Goal: Navigation & Orientation: Find specific page/section

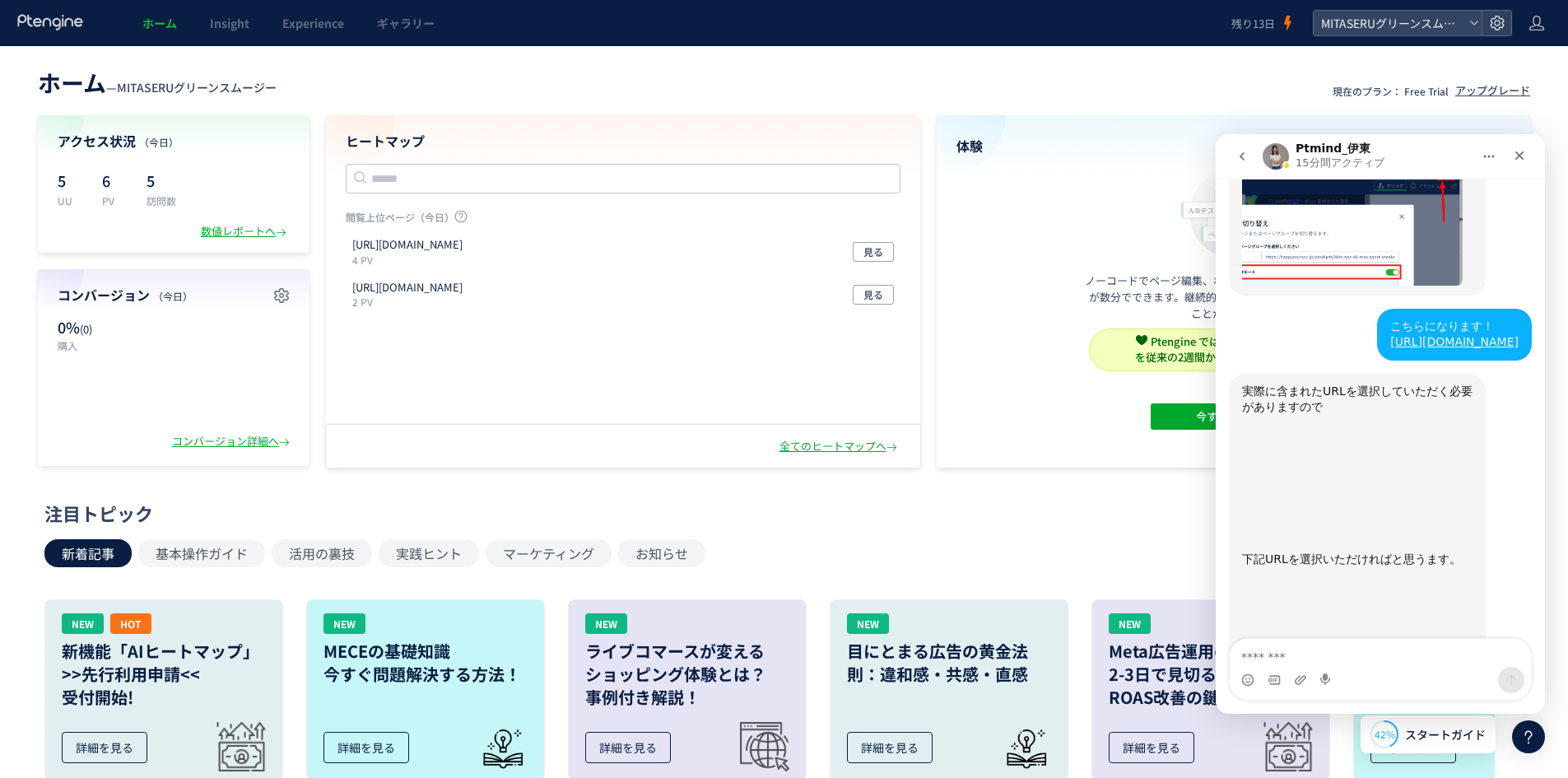
scroll to position [5194, 0]
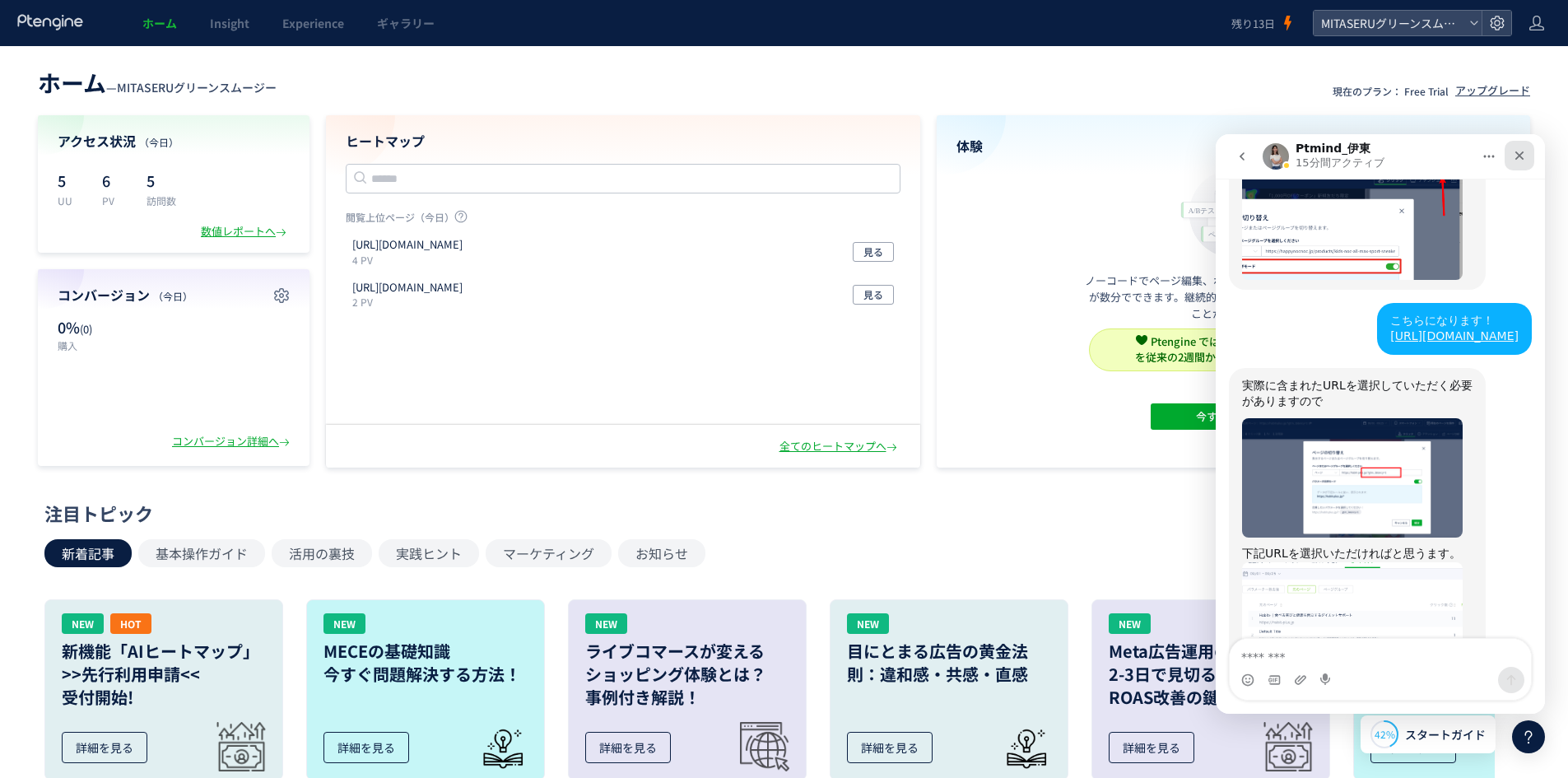
click at [1520, 154] on icon "クローズ" at bounding box center [1519, 155] width 9 height 9
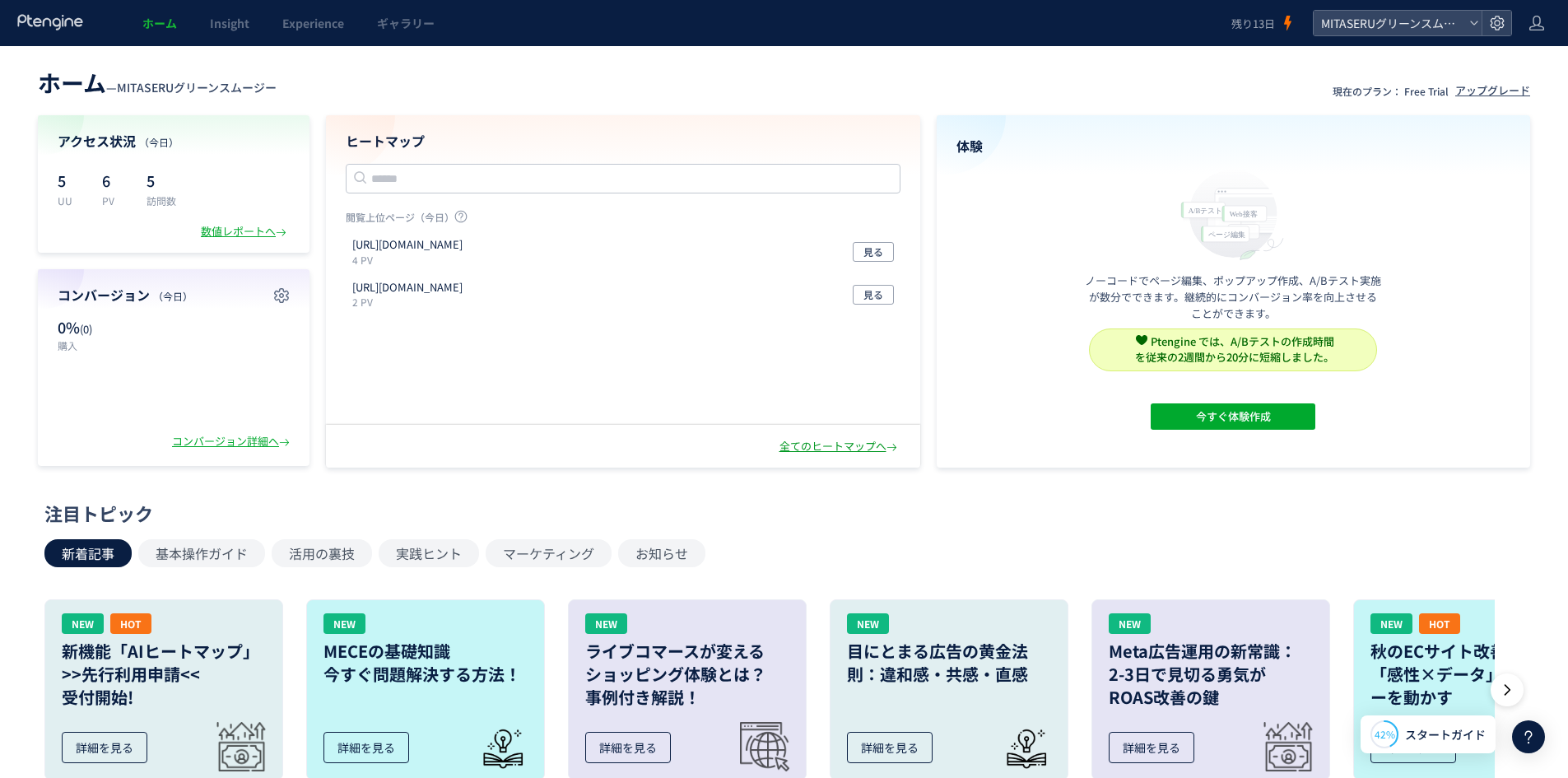
click at [812, 453] on div "全てのヒートマップへ" at bounding box center [839, 446] width 121 height 16
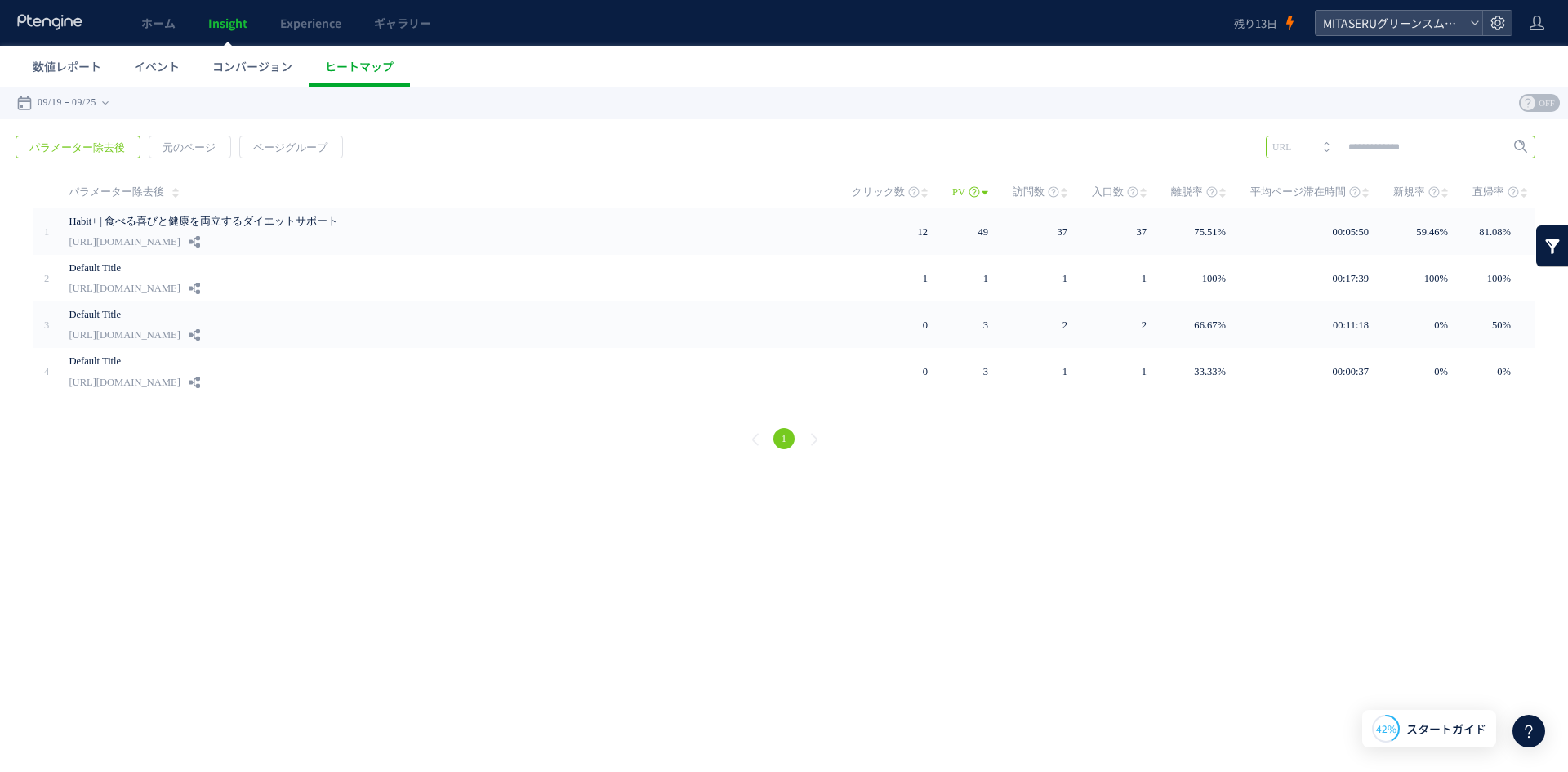
click at [1466, 141] on input "text" at bounding box center [1401, 147] width 270 height 23
paste input "**********"
type input "**********"
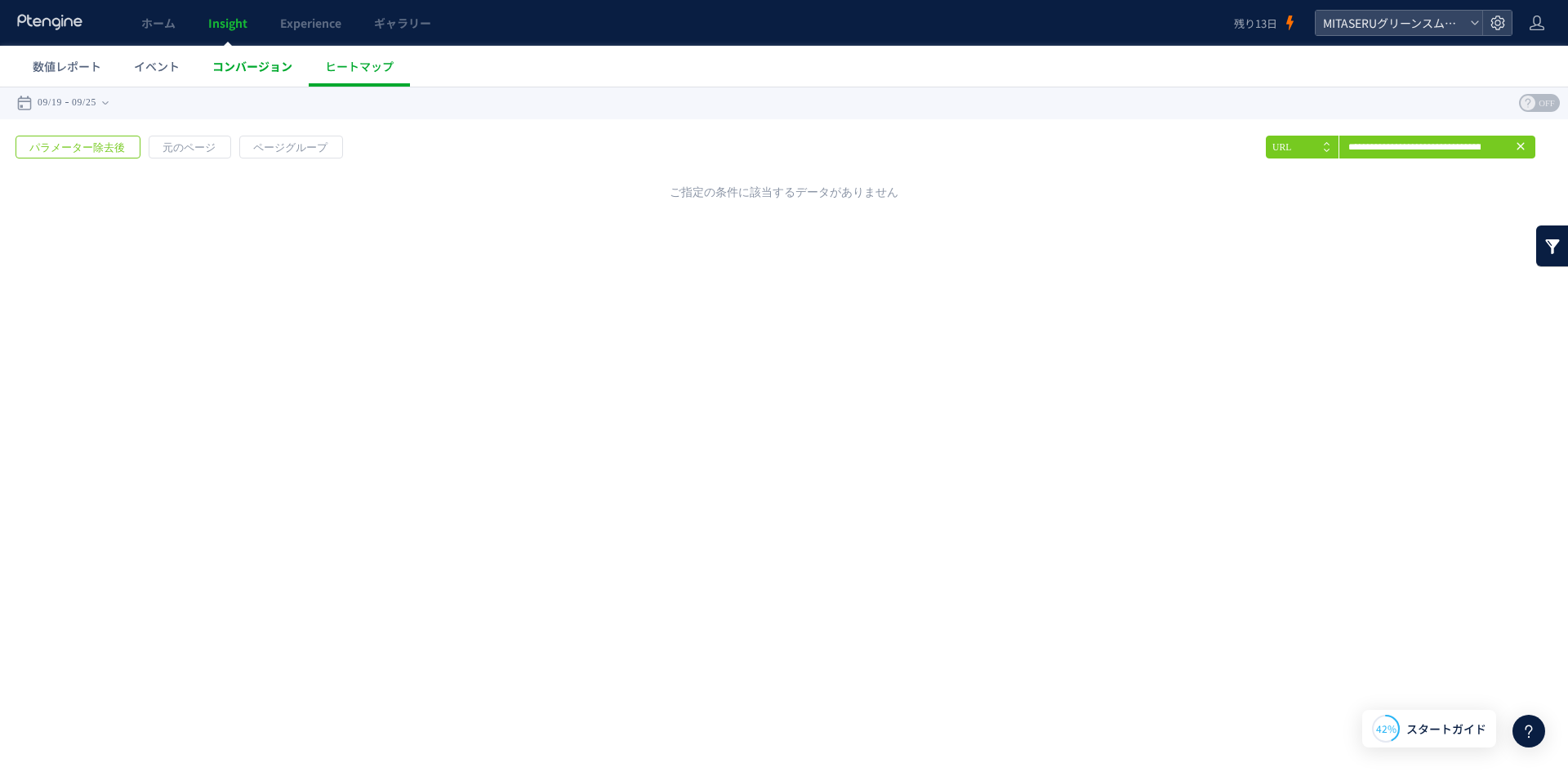
click at [228, 80] on link "コンバージョン" at bounding box center [252, 65] width 113 height 40
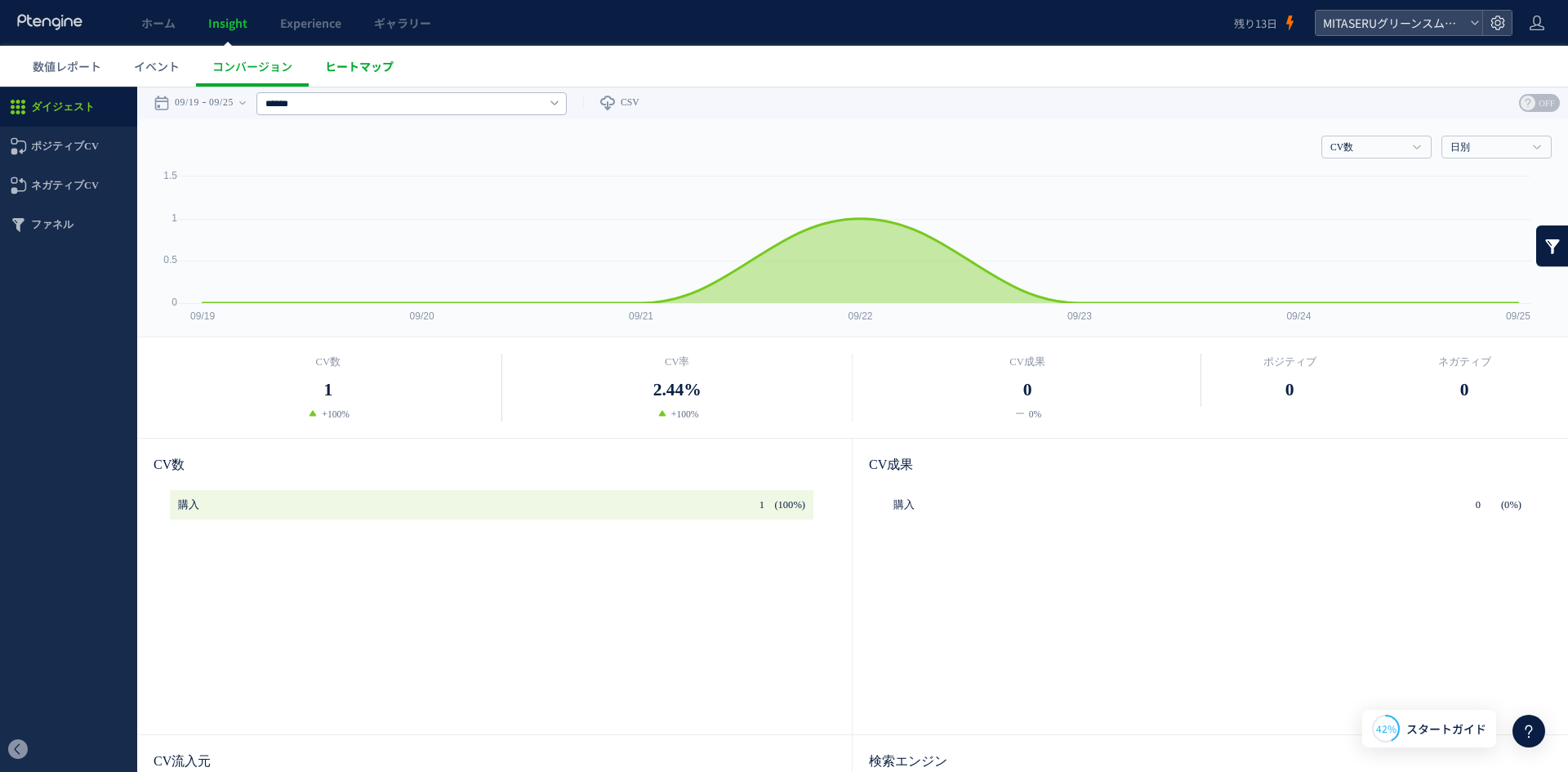
click at [378, 62] on span "ヒートマップ" at bounding box center [359, 65] width 68 height 16
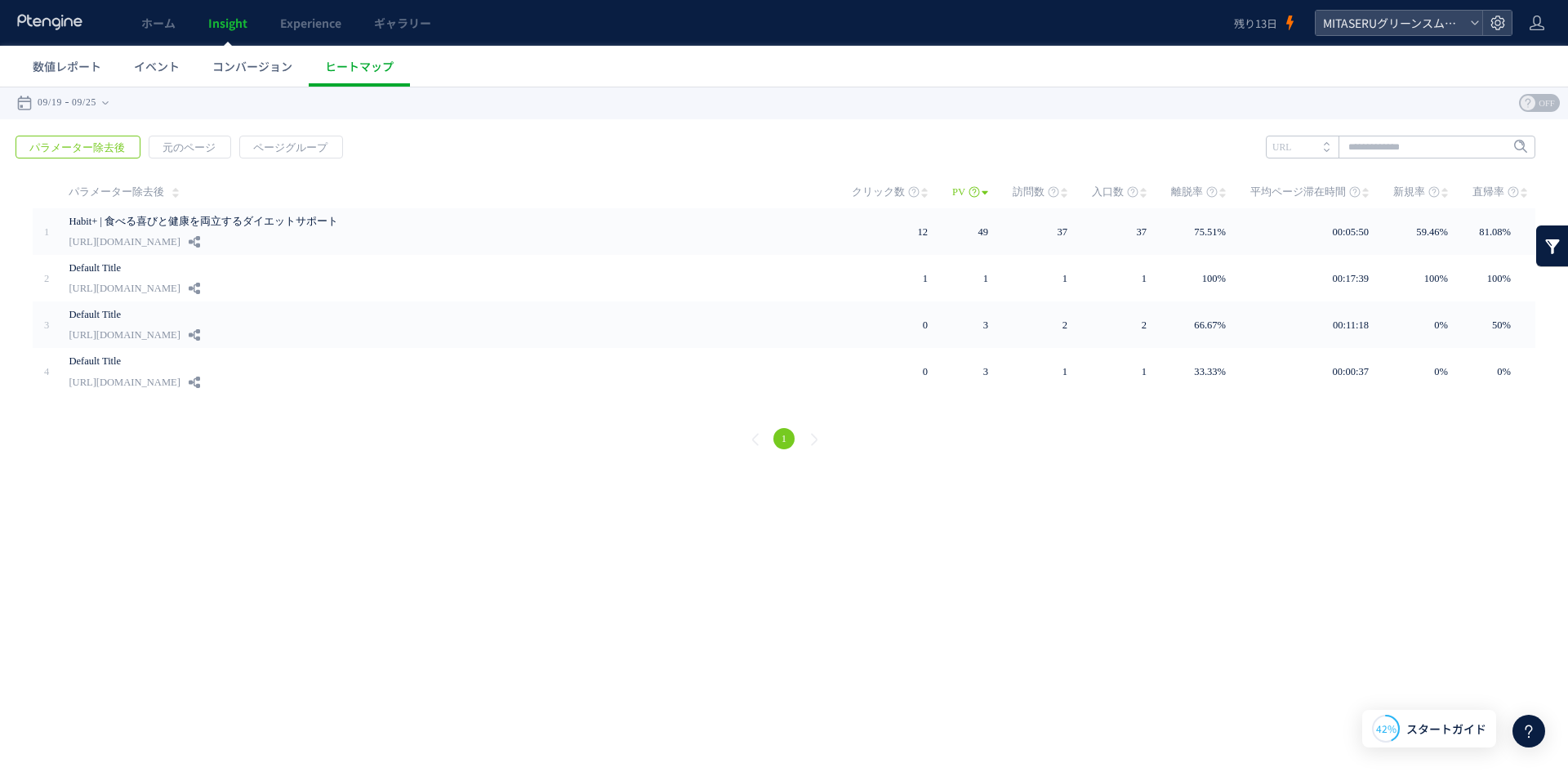
click at [121, 144] on span "パラメーター除去後" at bounding box center [77, 148] width 121 height 23
click at [379, 68] on span "ヒートマップ" at bounding box center [359, 65] width 68 height 16
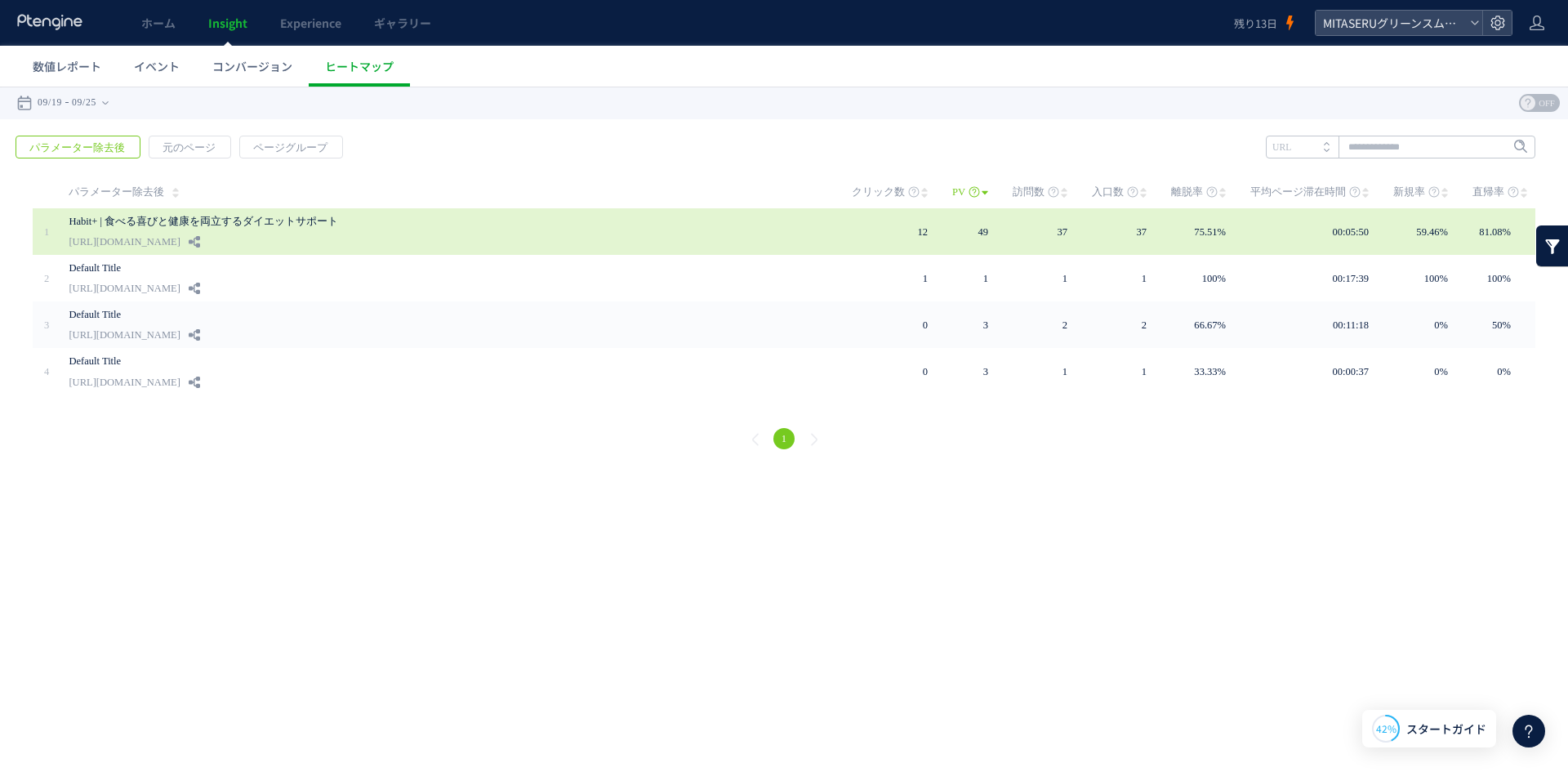
click at [266, 223] on link "Habit+ | 食べる喜びと健康を両立するダイエットサポート" at bounding box center [444, 221] width 751 height 19
